Goal: Use online tool/utility: Utilize a website feature to perform a specific function

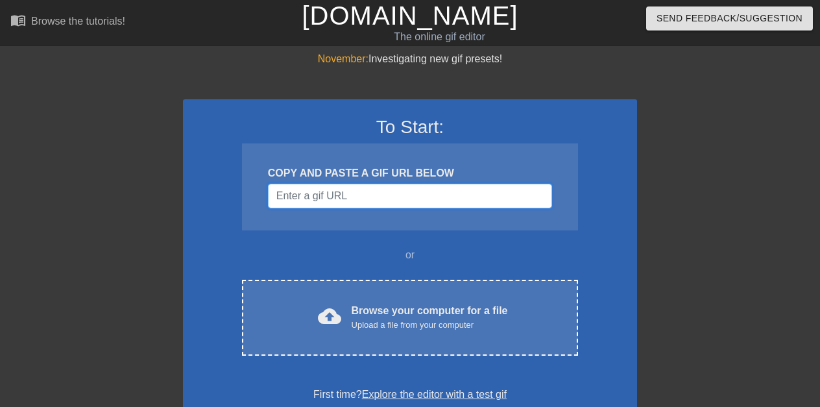
click at [373, 190] on input "Username" at bounding box center [410, 195] width 284 height 25
paste input "data:image/jpeg;base64,/9j/4AAQSkZJRgABAQAAAQABAAD/2wCEAAkGBwgHBgkIBwgKCgkLDRYP…"
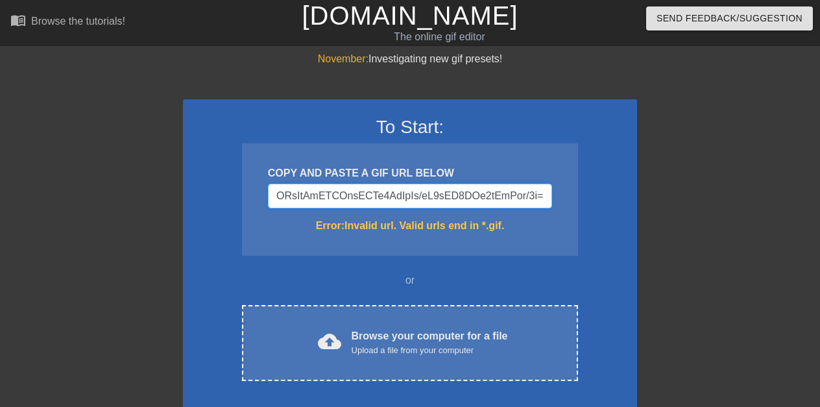
type input "data:image/jpeg;base64,/9j/4AAQSkZJRgABAQAAAQABAAD/2wCEAAkGBwgHBgkIBwgKCgkLDRYP…"
click at [373, 190] on input "Username" at bounding box center [410, 195] width 284 height 25
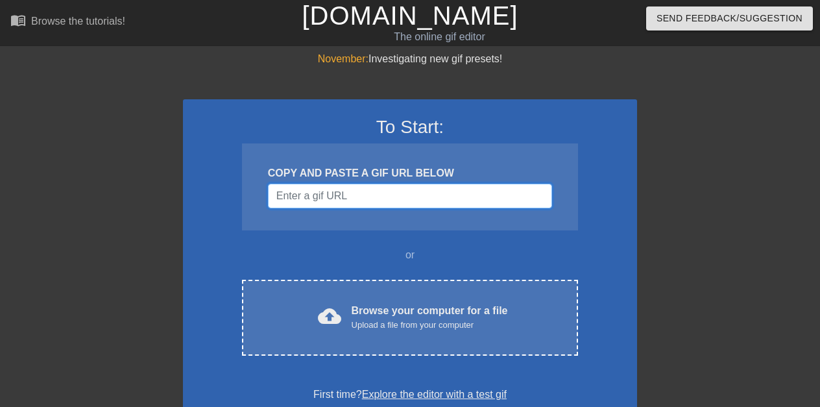
paste input "data:image/jpeg;base64,/9j/4AAQSkZJRgABAQAAAQABAAD/2wCEAAkGBwgHBgkIBwgKCgkLDRYP…"
type input "data:image/jpeg;base64,/9j/4AAQSkZJRgABAQAAAQABAAD/2wCEAAkGBwgHBgkIBwgKCgkLDRYP…"
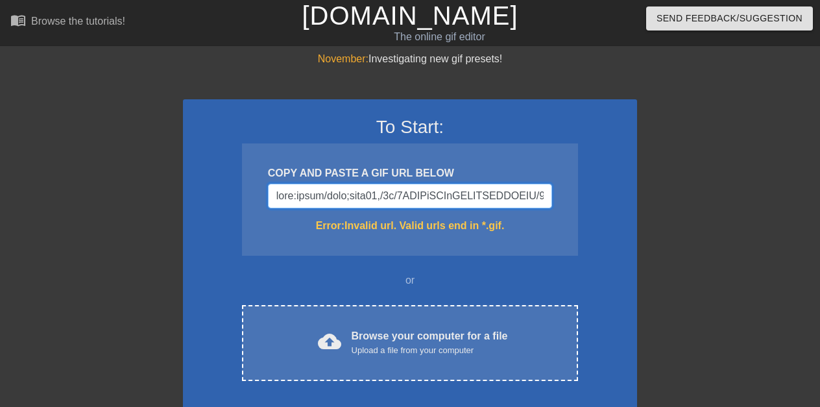
click at [373, 190] on input "Username" at bounding box center [410, 195] width 284 height 25
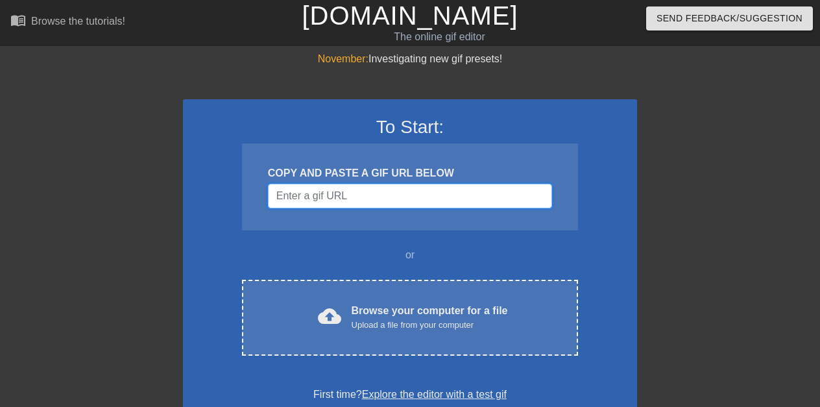
paste input "data:image/jpeg;base64,/9j/4AAQSkZJRgABAQAAAQABAAD/2wCEAAkGBxITEhUTExMVFRUXGBgY…"
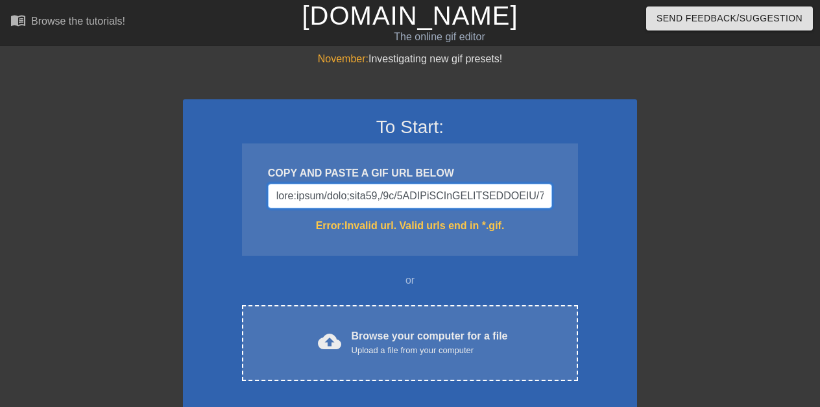
scroll to position [0, 67991]
type input "data:image/jpeg;base64,/9j/4AAQSkZJRgABAQAAAQABAAD/2wCEAAkGBxITEhUTExMVFRUXGBgY…"
click at [373, 190] on input "Username" at bounding box center [410, 195] width 284 height 25
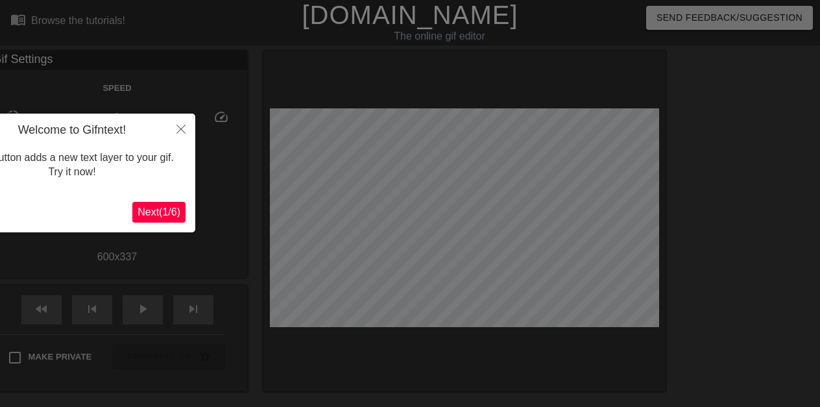
scroll to position [32, 0]
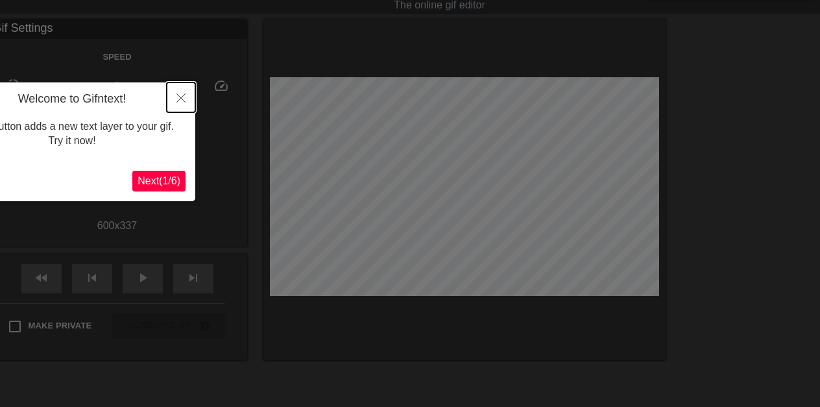
click at [178, 95] on icon "Close" at bounding box center [180, 97] width 9 height 9
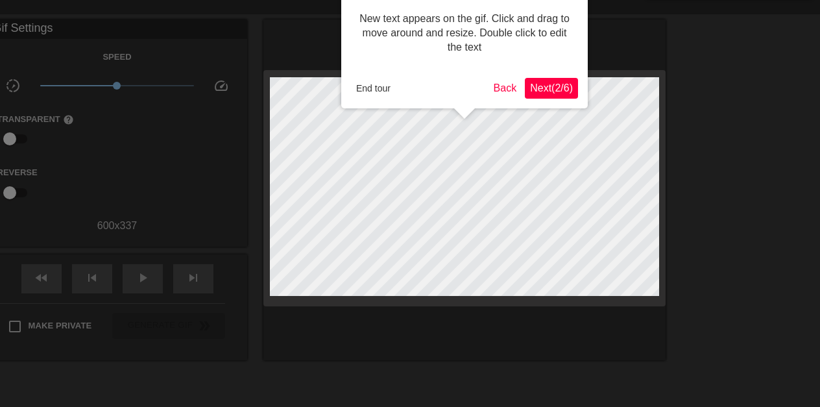
scroll to position [0, 0]
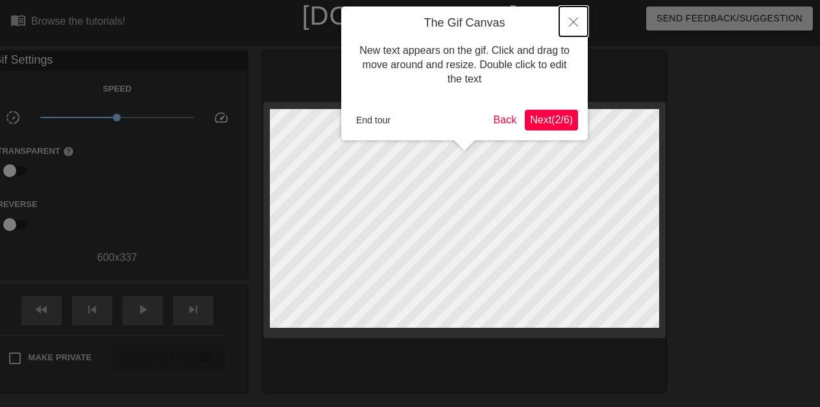
click at [573, 20] on icon "Close" at bounding box center [573, 22] width 9 height 9
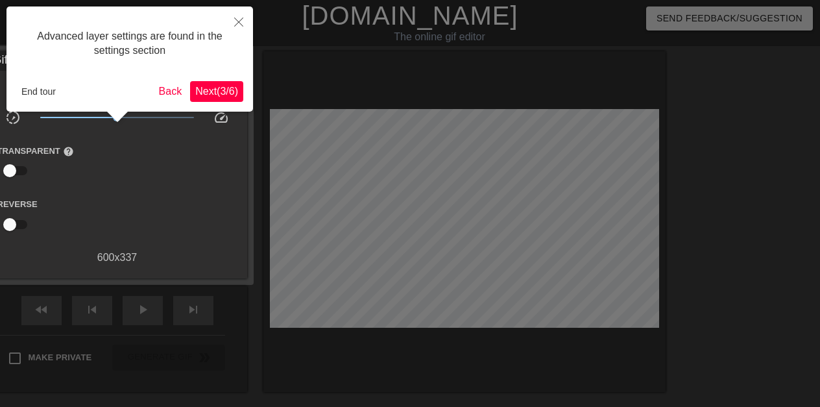
scroll to position [32, 0]
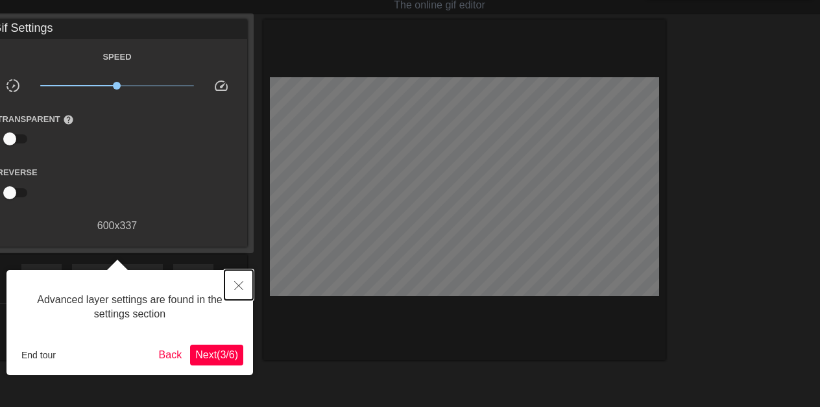
click at [236, 272] on button "Close" at bounding box center [238, 285] width 29 height 30
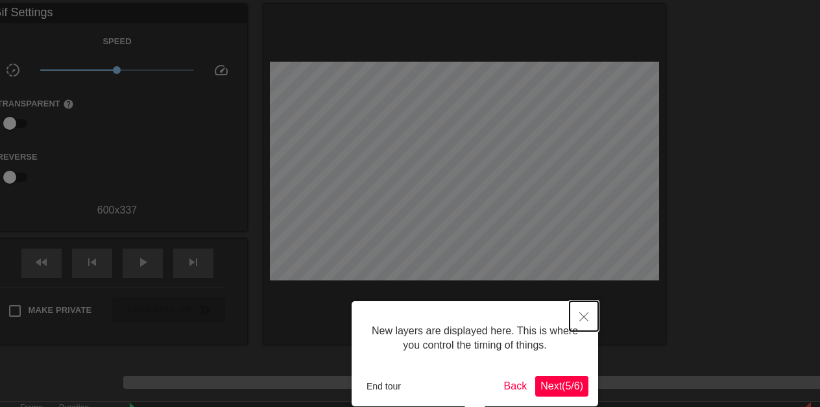
click at [581, 318] on icon "Close" at bounding box center [583, 316] width 9 height 9
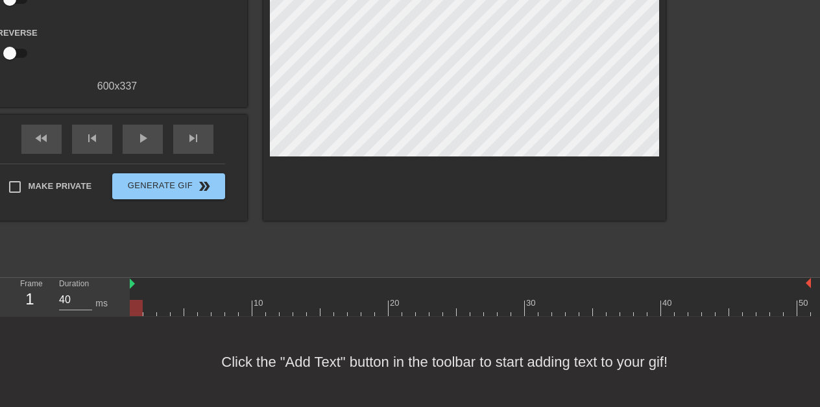
scroll to position [0, 0]
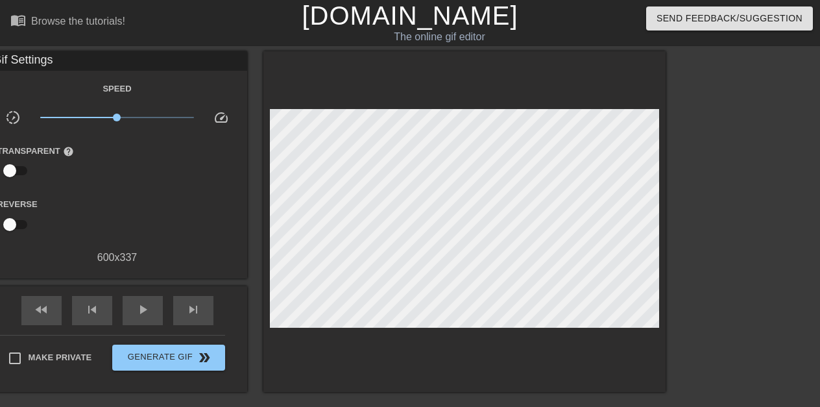
click at [220, 117] on span "speed" at bounding box center [221, 118] width 16 height 16
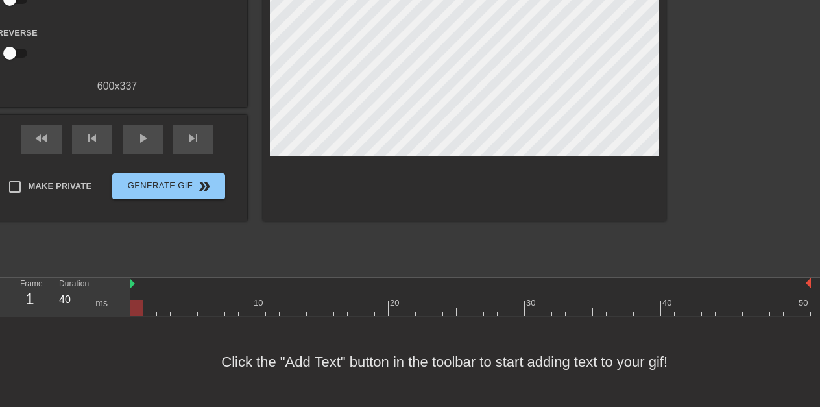
click at [117, 84] on div "600 x 337" at bounding box center [117, 86] width 259 height 16
click at [126, 83] on div "600 x 337" at bounding box center [117, 86] width 259 height 16
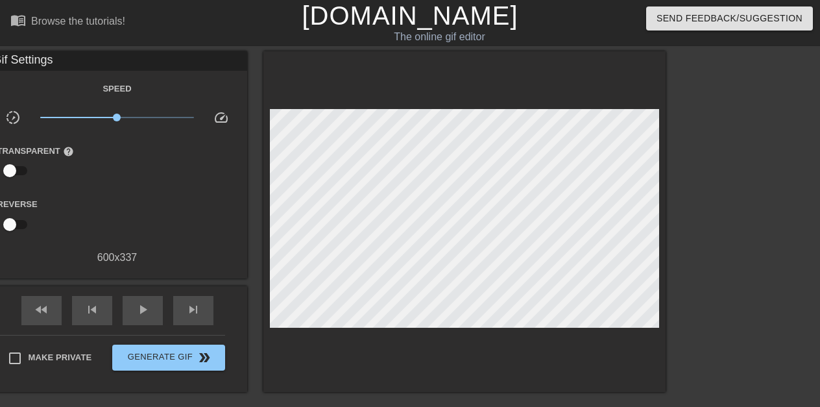
click at [220, 117] on span "speed" at bounding box center [221, 118] width 16 height 16
click at [104, 254] on div "600 x 337" at bounding box center [117, 258] width 259 height 16
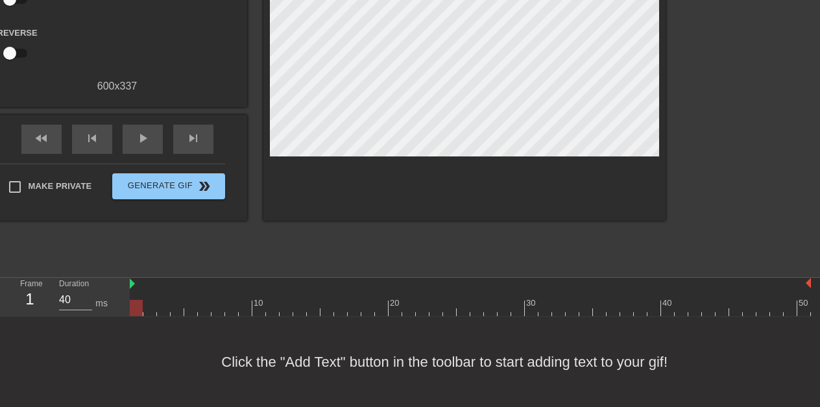
click at [29, 296] on div "1" at bounding box center [29, 298] width 19 height 23
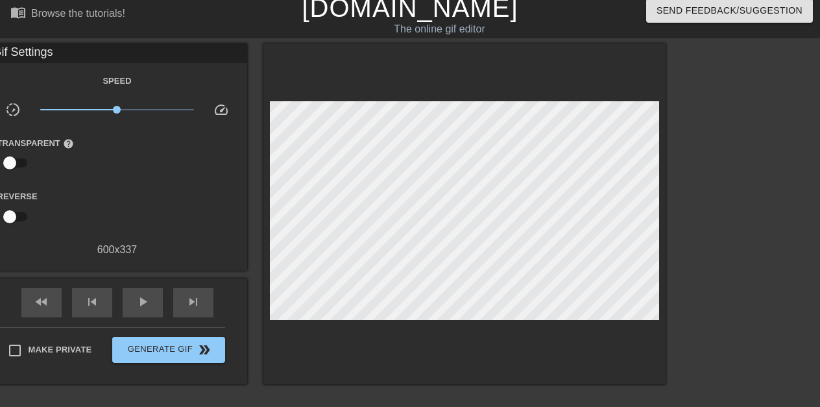
scroll to position [0, 0]
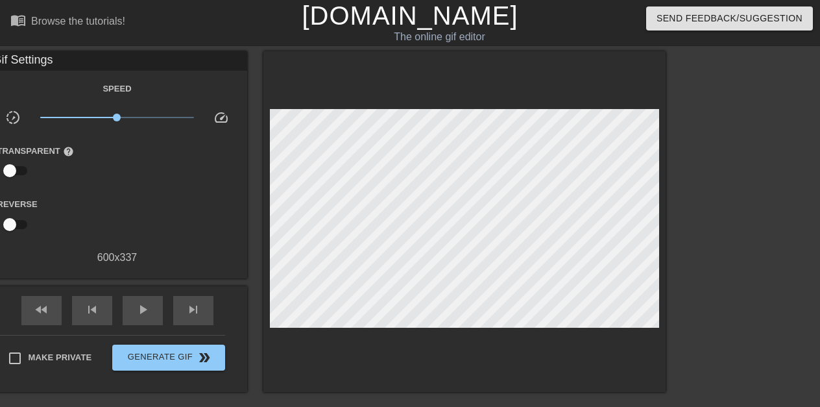
click at [581, 183] on div at bounding box center [464, 221] width 402 height 340
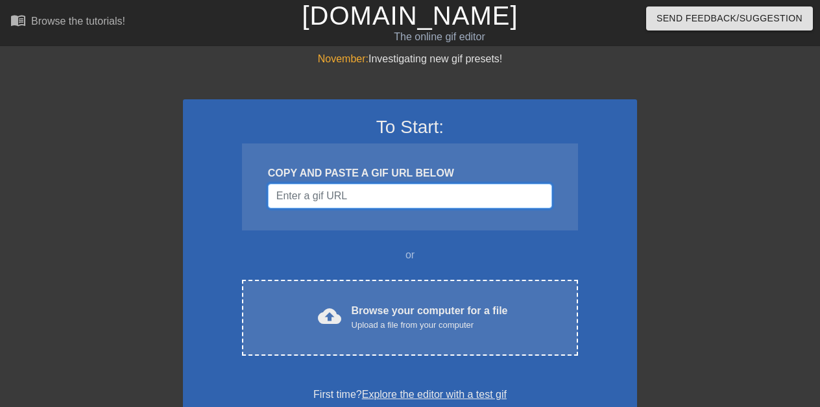
click at [373, 190] on input "Username" at bounding box center [410, 195] width 284 height 25
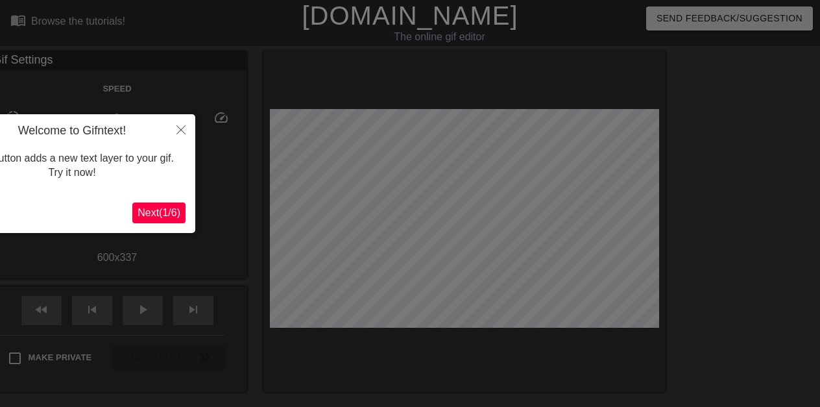
scroll to position [32, 0]
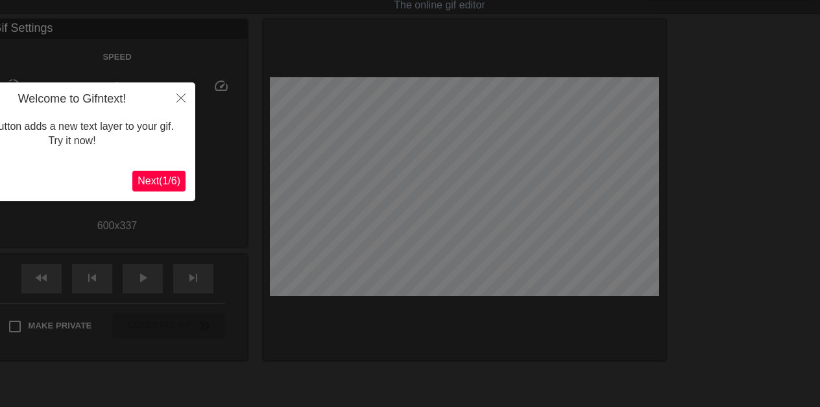
click at [153, 178] on span "Next ( 1 / 6 )" at bounding box center [158, 180] width 43 height 11
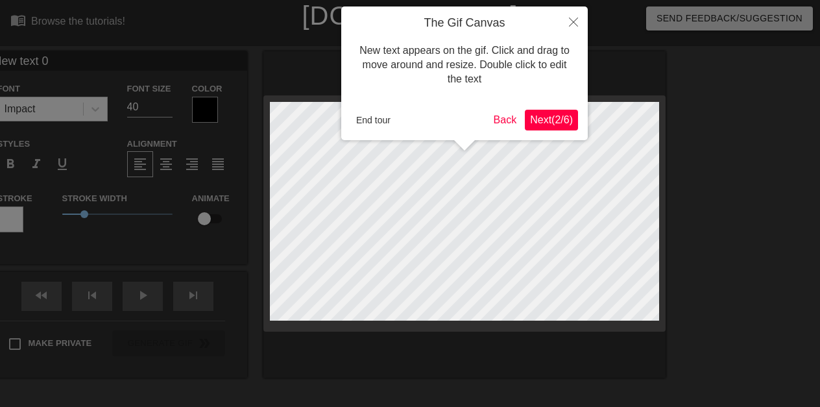
click at [402, 113] on div "End tour" at bounding box center [419, 119] width 137 height 19
click at [545, 117] on span "Next ( 2 / 6 )" at bounding box center [551, 119] width 43 height 11
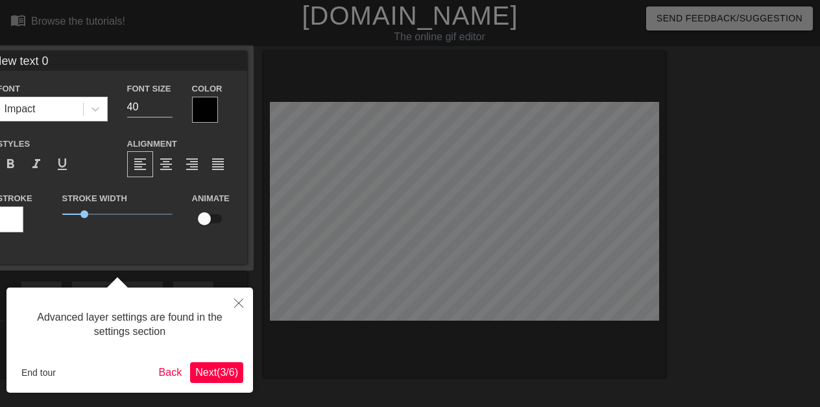
scroll to position [32, 0]
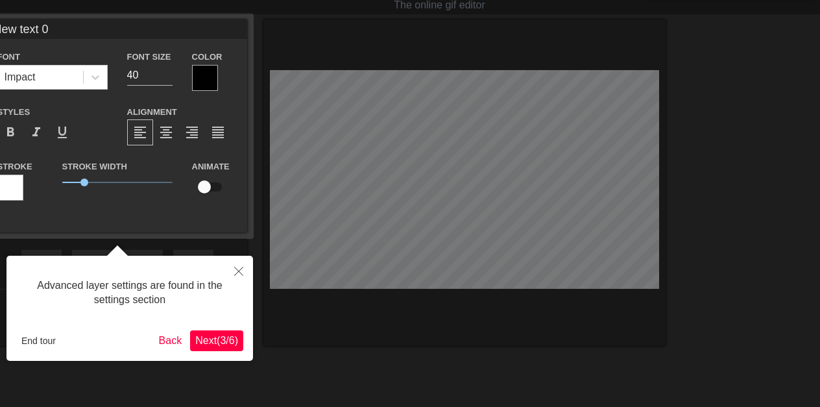
click at [220, 318] on div "Advanced layer settings are found in the settings section" at bounding box center [129, 292] width 227 height 55
click at [220, 337] on span "Next ( 3 / 6 )" at bounding box center [216, 340] width 43 height 11
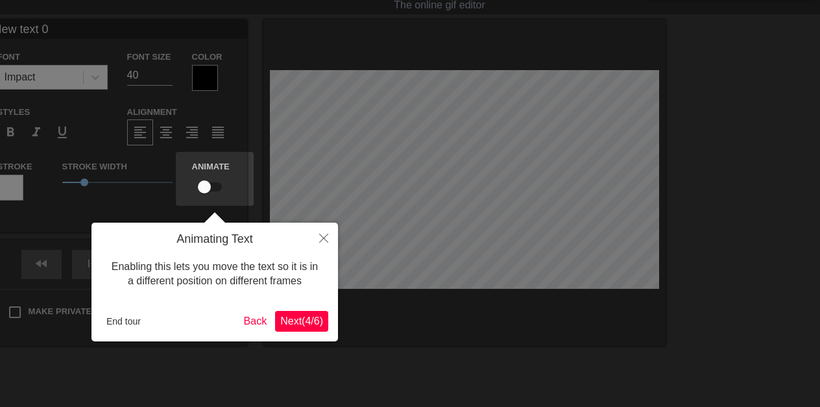
scroll to position [0, 0]
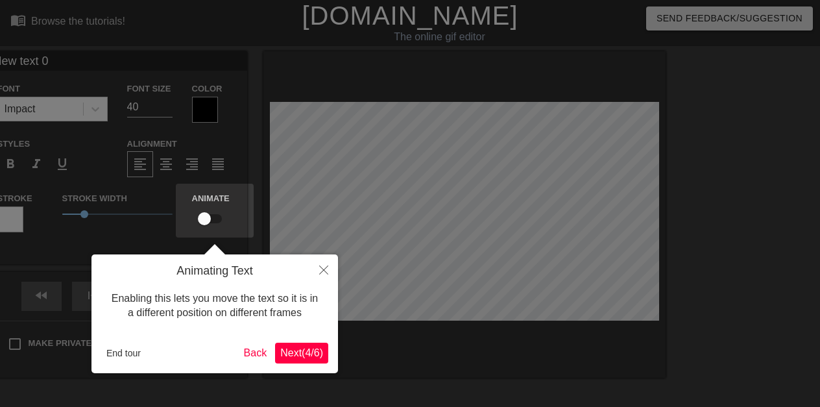
click at [303, 351] on span "Next ( 4 / 6 )" at bounding box center [301, 352] width 43 height 11
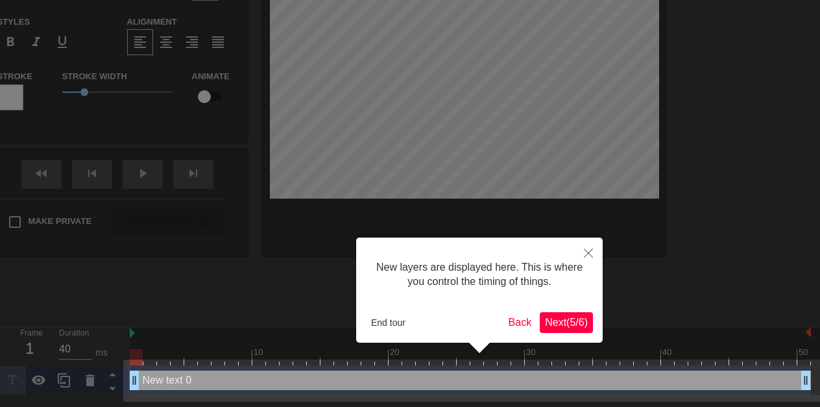
click at [560, 324] on span "Next ( 5 / 6 )" at bounding box center [566, 321] width 43 height 11
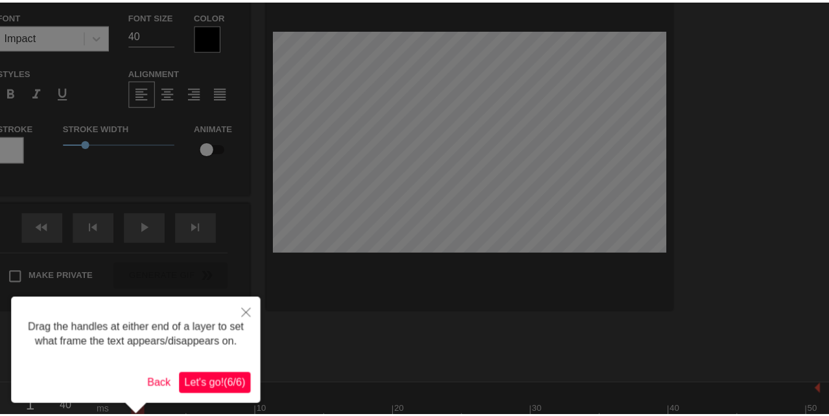
scroll to position [0, 0]
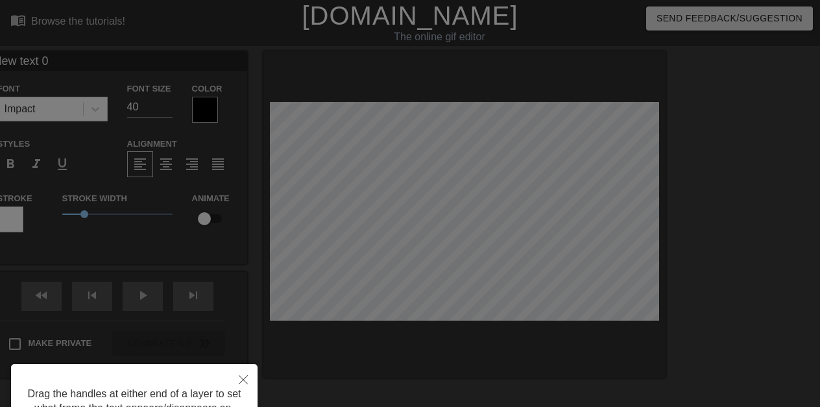
click at [244, 351] on div at bounding box center [410, 261] width 820 height 523
click at [244, 370] on button "Close" at bounding box center [243, 379] width 29 height 30
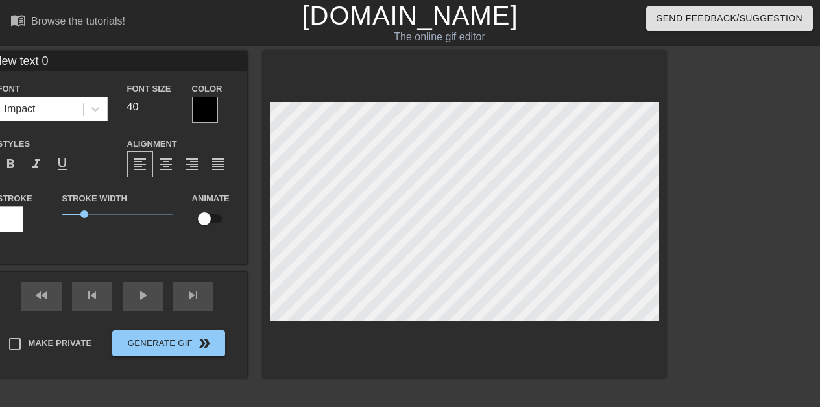
click at [205, 104] on div at bounding box center [205, 110] width 26 height 26
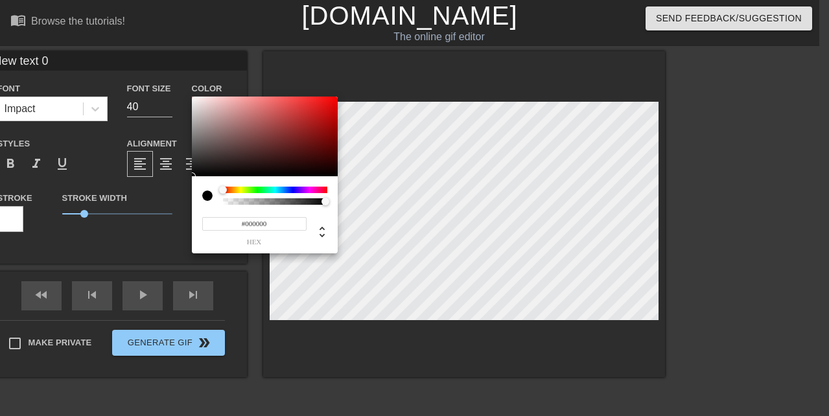
click at [307, 187] on div at bounding box center [275, 190] width 104 height 6
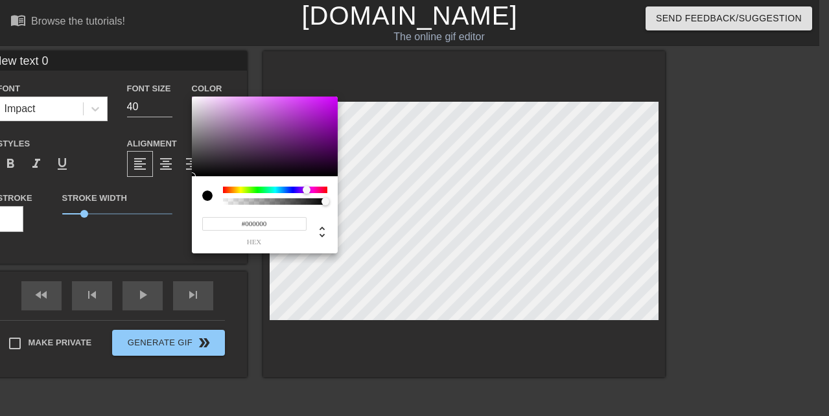
type input "#8E489D"
click at [271, 127] on div at bounding box center [265, 137] width 146 height 80
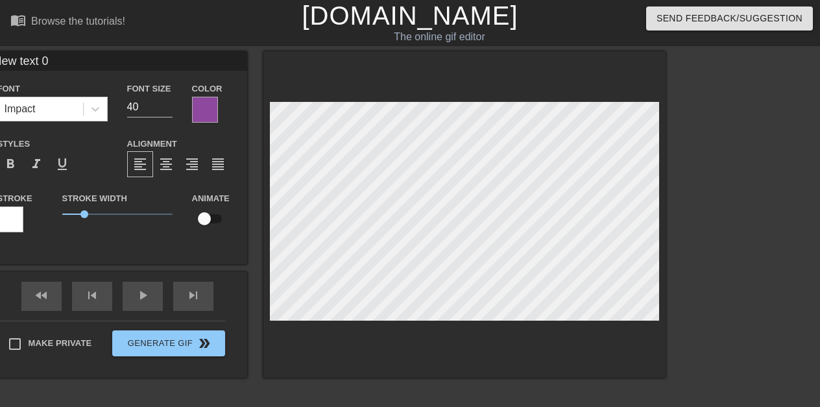
click at [16, 211] on div at bounding box center [10, 219] width 26 height 26
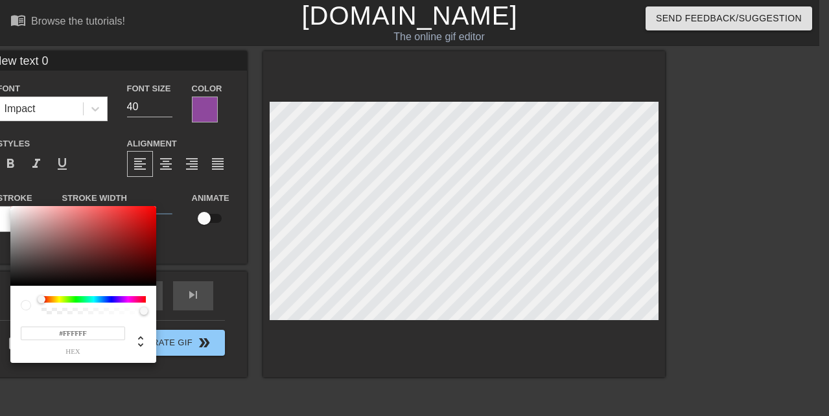
click at [62, 295] on div "#FFFFFF hex" at bounding box center [83, 324] width 146 height 77
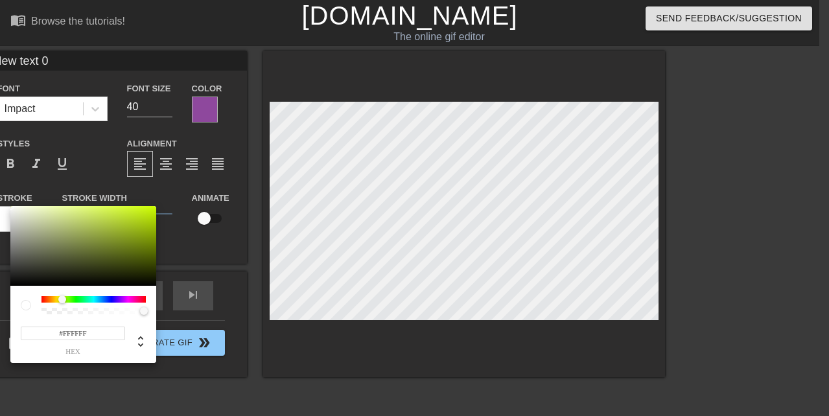
drag, startPoint x: 43, startPoint y: 296, endPoint x: 62, endPoint y: 296, distance: 18.8
click at [62, 296] on div at bounding box center [62, 300] width 8 height 8
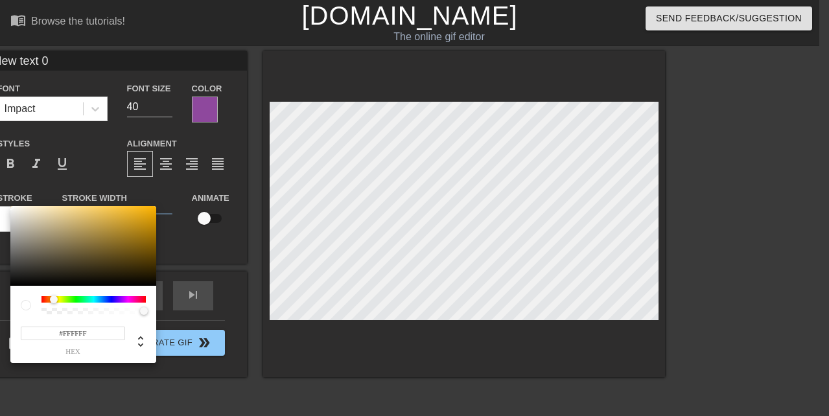
drag, startPoint x: 62, startPoint y: 296, endPoint x: 54, endPoint y: 296, distance: 8.4
click at [54, 296] on div at bounding box center [54, 300] width 8 height 8
click at [54, 254] on div at bounding box center [83, 246] width 146 height 80
type input "#EDEDEA"
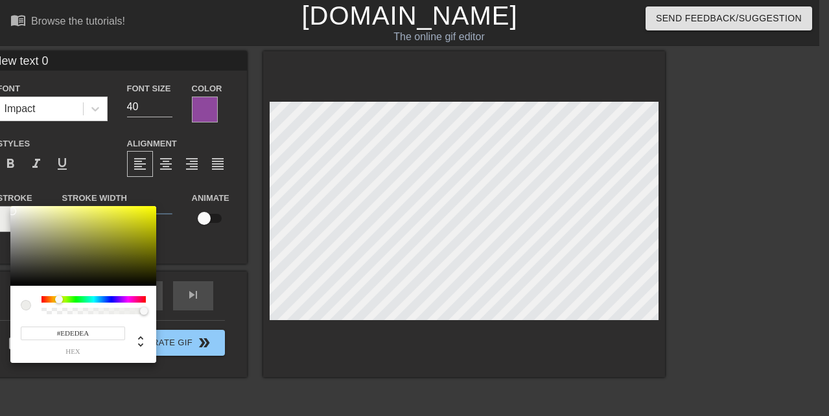
click at [12, 211] on div at bounding box center [83, 246] width 146 height 80
